Goal: Task Accomplishment & Management: Manage account settings

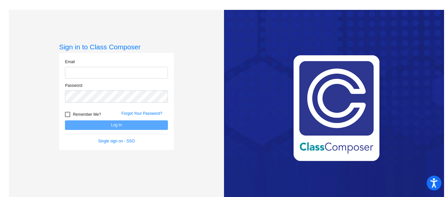
type input "[EMAIL_ADDRESS][PERSON_NAME][DOMAIN_NAME]"
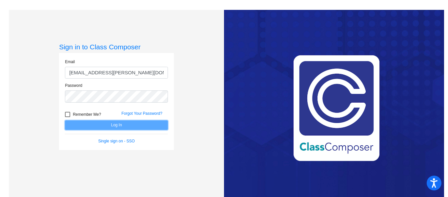
click at [115, 125] on button "Log In" at bounding box center [116, 125] width 103 height 10
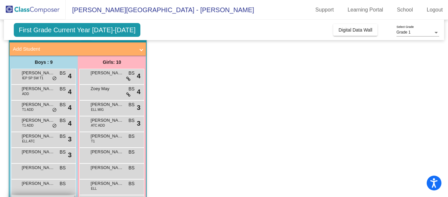
scroll to position [36, 0]
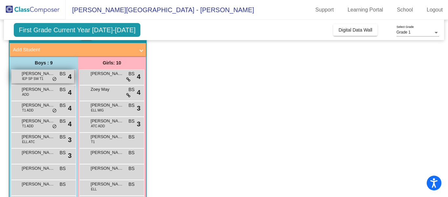
click at [54, 78] on span "do_not_disturb_alt" at bounding box center [54, 78] width 5 height 5
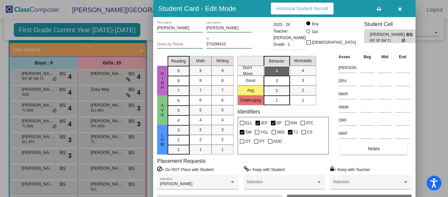
click at [400, 10] on icon "button" at bounding box center [400, 9] width 4 height 5
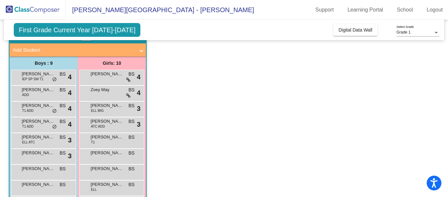
scroll to position [0, 0]
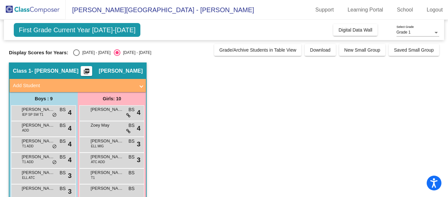
click at [73, 53] on div "Select an option" at bounding box center [76, 52] width 7 height 7
click at [76, 56] on input "[DATE] - [DATE]" at bounding box center [76, 56] width 0 height 0
radio input "true"
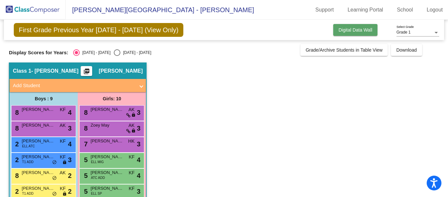
click at [359, 30] on span "Digital Data Wall" at bounding box center [356, 29] width 34 height 5
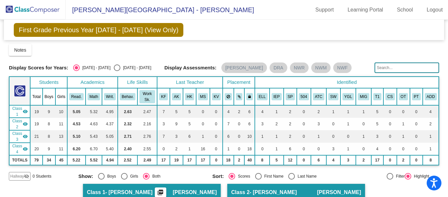
click at [114, 67] on div "Select an option" at bounding box center [117, 67] width 7 height 7
click at [117, 71] on input "[DATE] - [DATE]" at bounding box center [117, 71] width 0 height 0
radio input "true"
